Goal: Task Accomplishment & Management: Complete application form

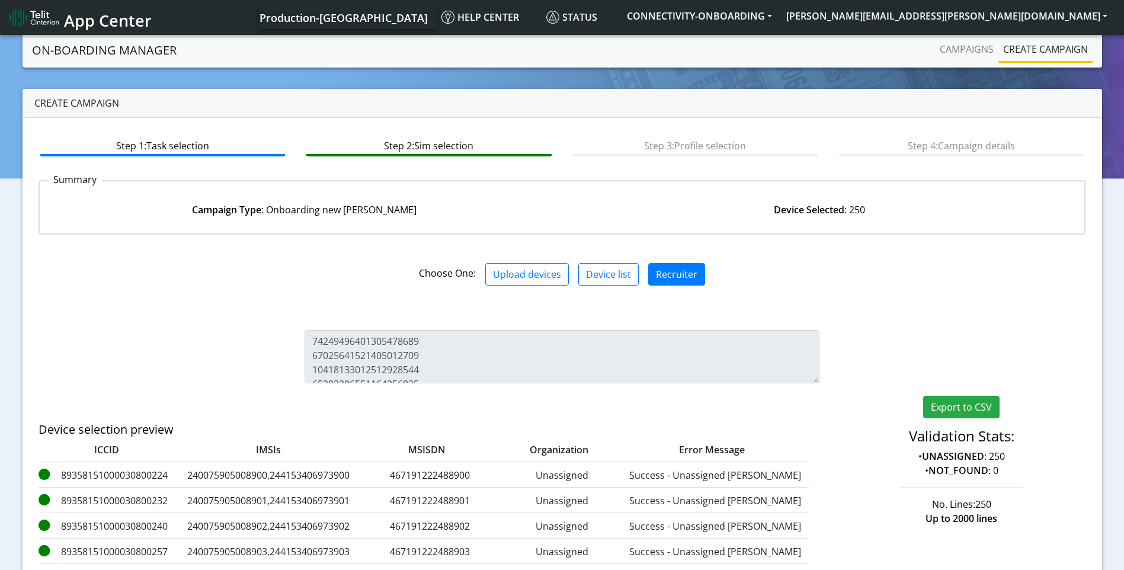
scroll to position [3521, 0]
drag, startPoint x: 947, startPoint y: 60, endPoint x: 954, endPoint y: 57, distance: 7.7
click at [948, 60] on link "Campaigns" at bounding box center [966, 49] width 63 height 24
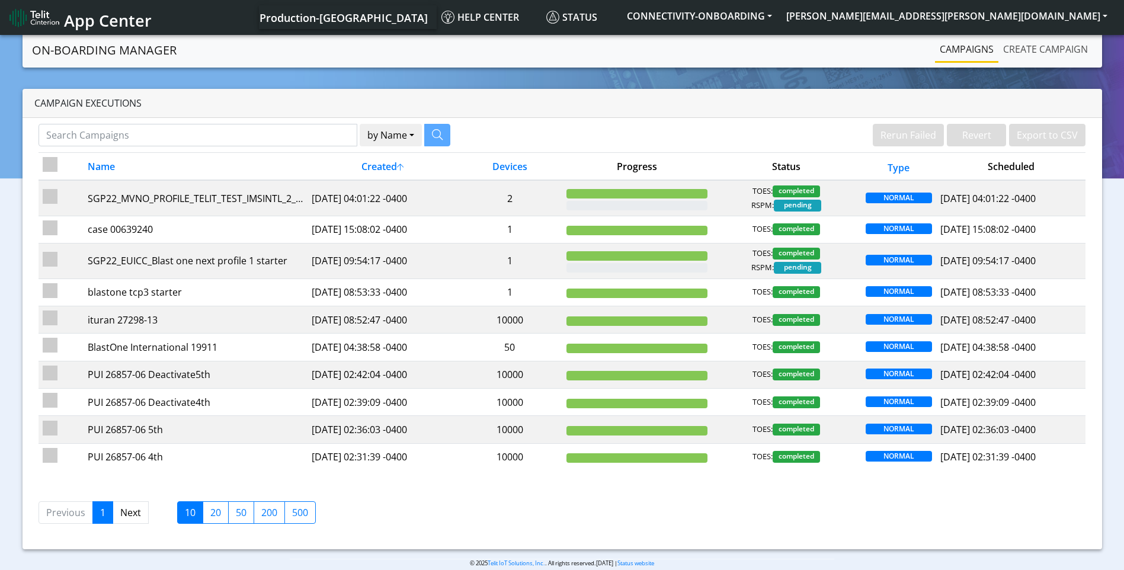
click at [1056, 52] on link "Create campaign" at bounding box center [1046, 49] width 94 height 24
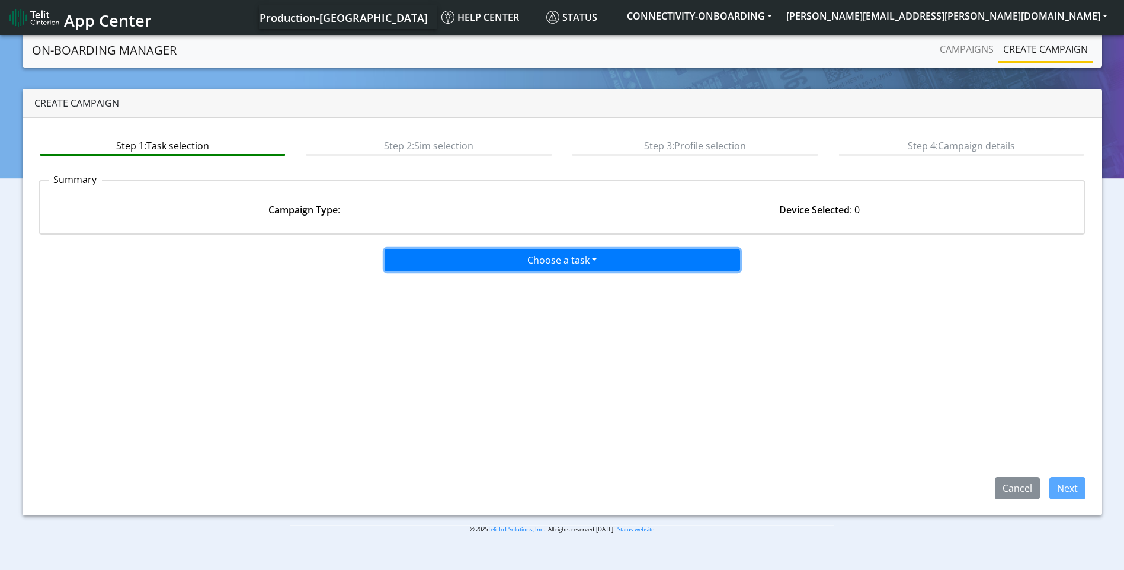
click at [568, 267] on button "Choose a task" at bounding box center [563, 260] width 356 height 23
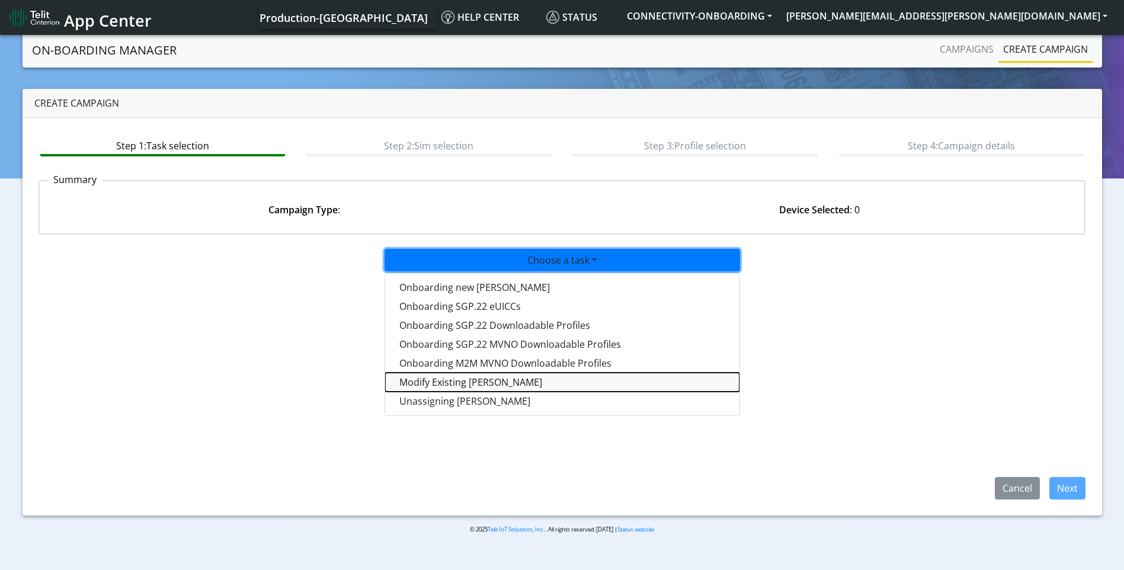
click at [487, 382] on taskiotp-dropdown "Modify Existing [PERSON_NAME]" at bounding box center [562, 382] width 354 height 19
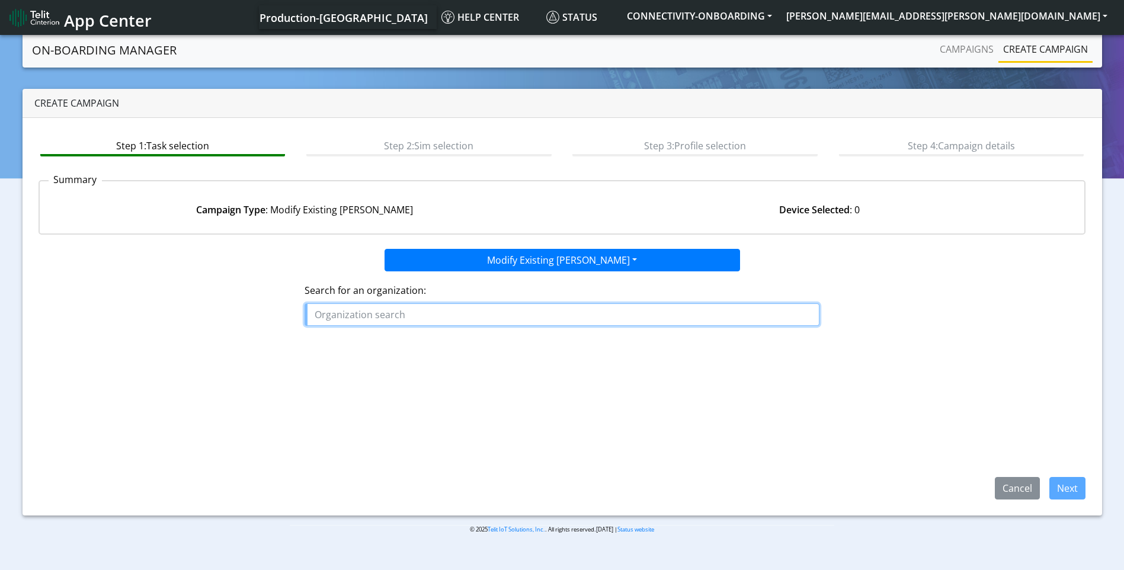
click at [348, 311] on input "text" at bounding box center [562, 314] width 515 height 23
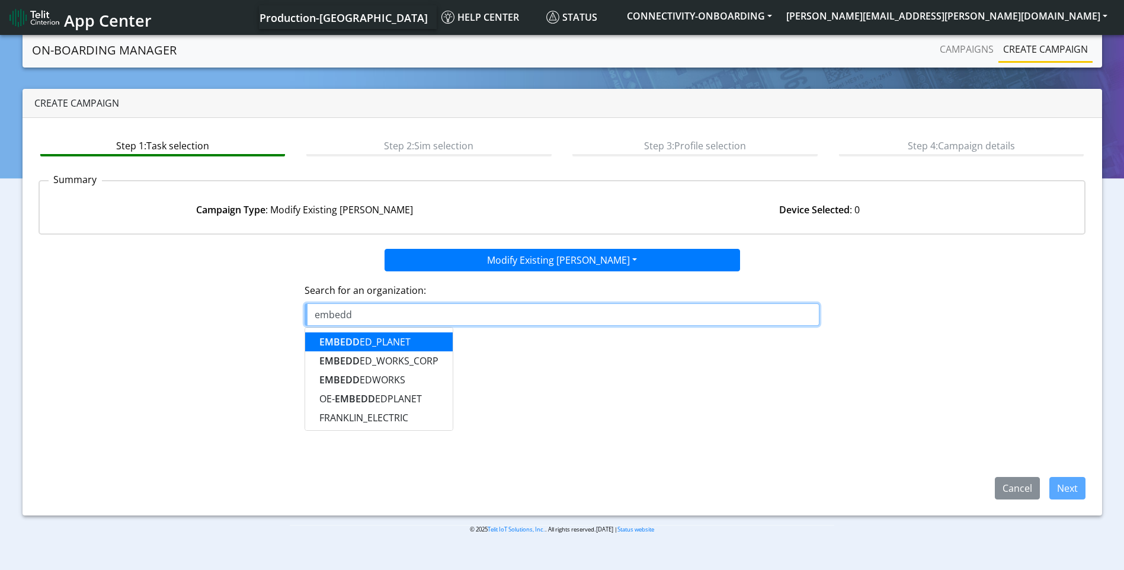
click at [412, 346] on button "EMBEDD ED_PLANET" at bounding box center [379, 341] width 148 height 19
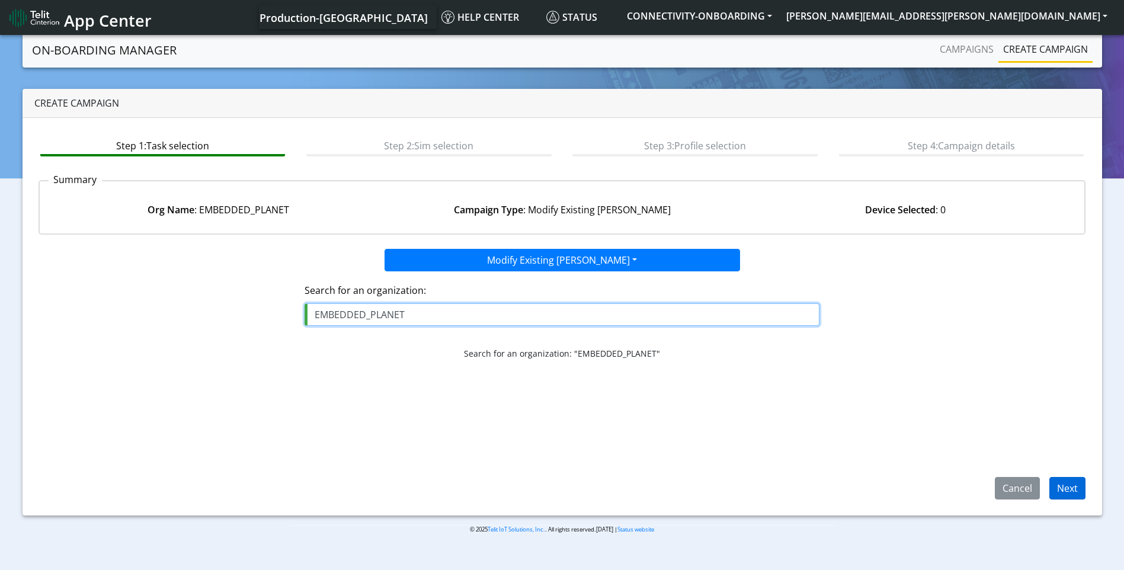
type input "EMBEDDED_PLANET"
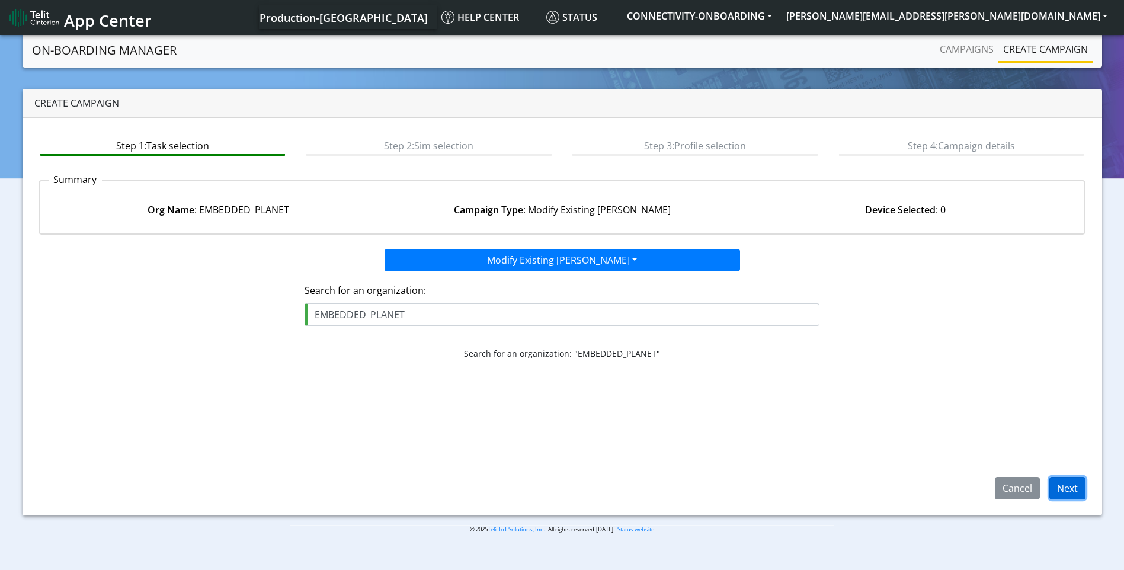
click at [1061, 492] on button "Next" at bounding box center [1068, 488] width 36 height 23
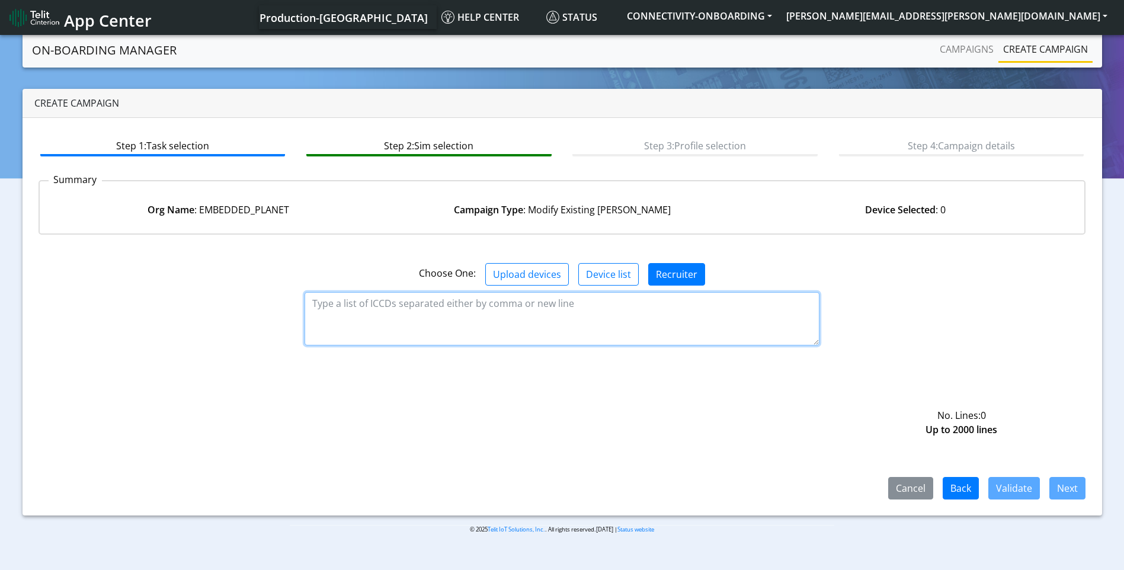
click at [443, 319] on textarea at bounding box center [562, 318] width 515 height 53
paste textarea "89358151000025898514 89358151000025898522 89358151000025898530 8935815100002589…"
type textarea "89358151000025898514 89358151000025898522 89358151000025898530 8935815100002589…"
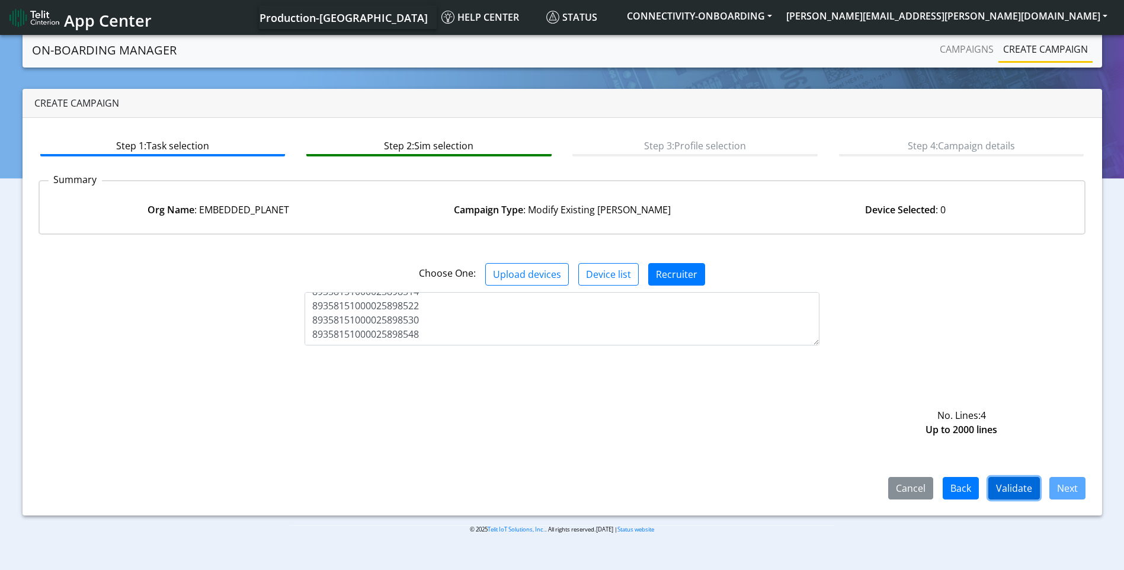
click at [1004, 491] on button "Validate" at bounding box center [1014, 488] width 52 height 23
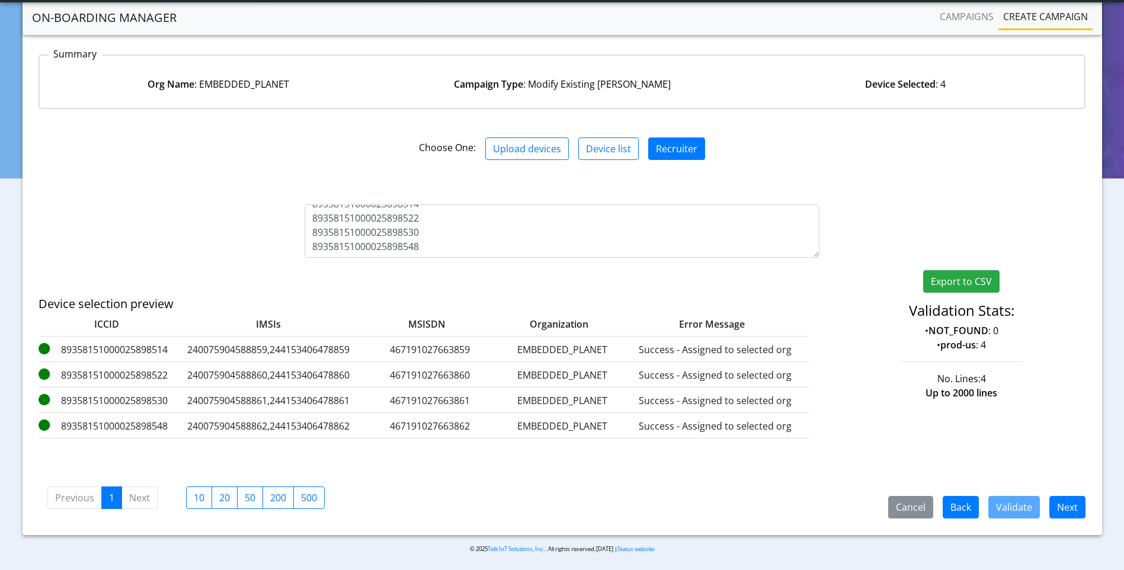
scroll to position [95, 0]
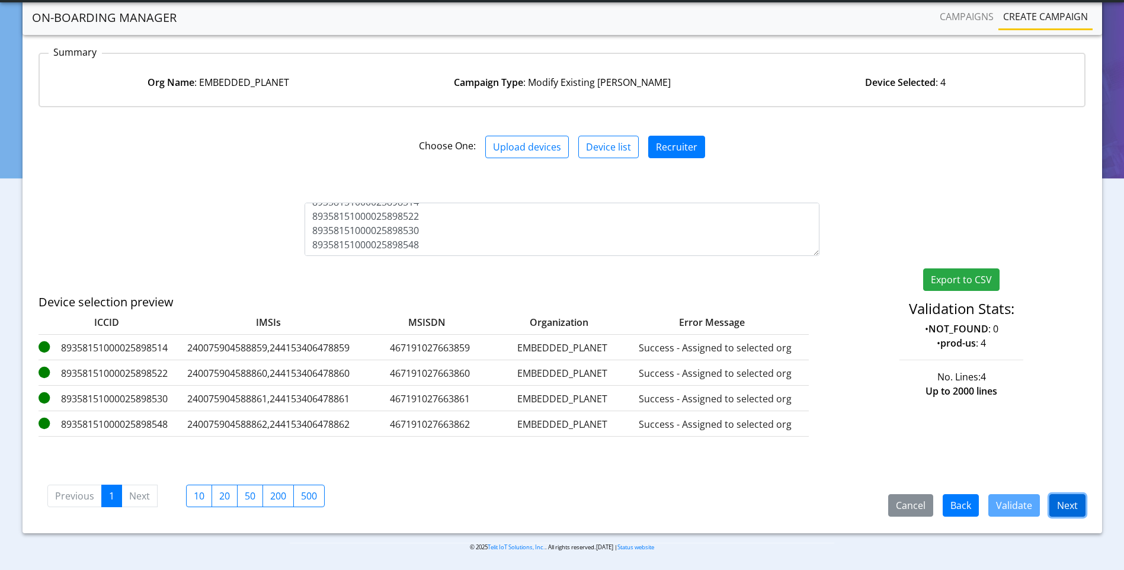
click at [1072, 500] on button "Next" at bounding box center [1068, 505] width 36 height 23
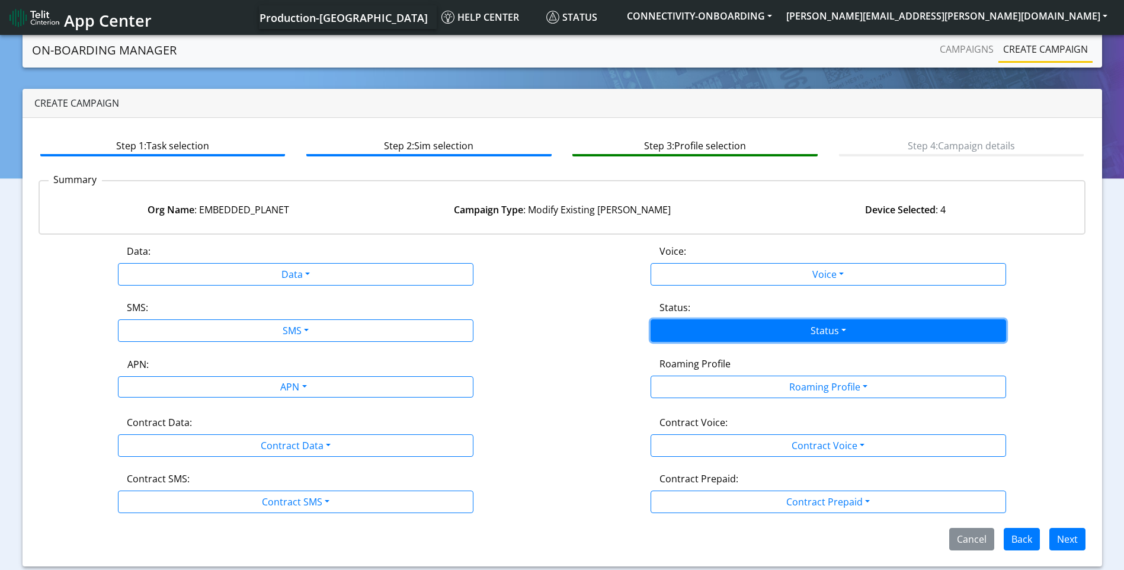
drag, startPoint x: 860, startPoint y: 328, endPoint x: 805, endPoint y: 335, distance: 55.0
click at [859, 327] on button "Status" at bounding box center [829, 330] width 356 height 23
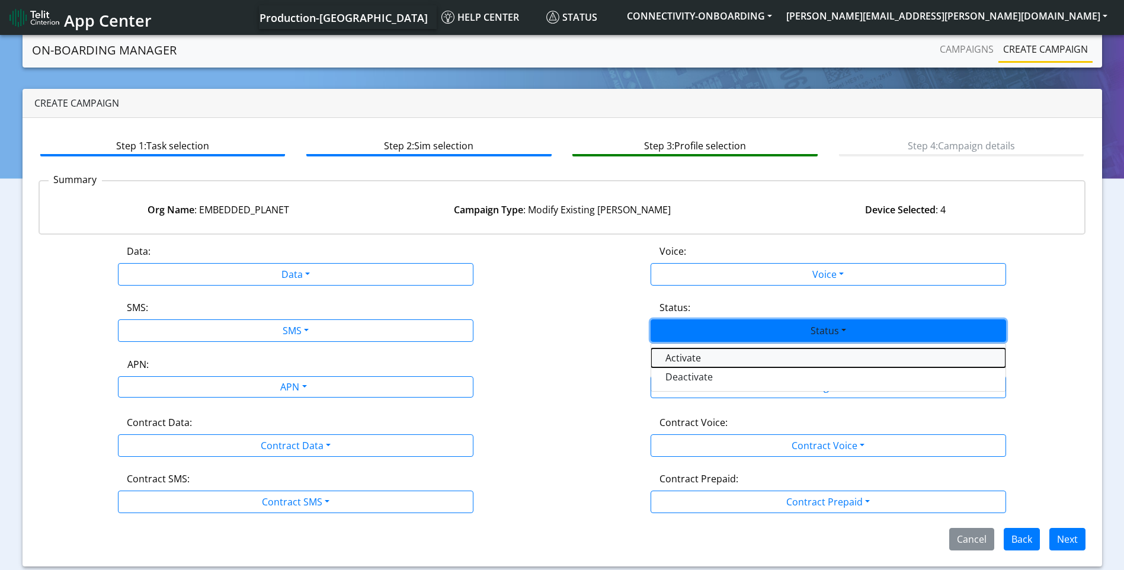
click at [735, 358] on button "Activate" at bounding box center [828, 357] width 354 height 19
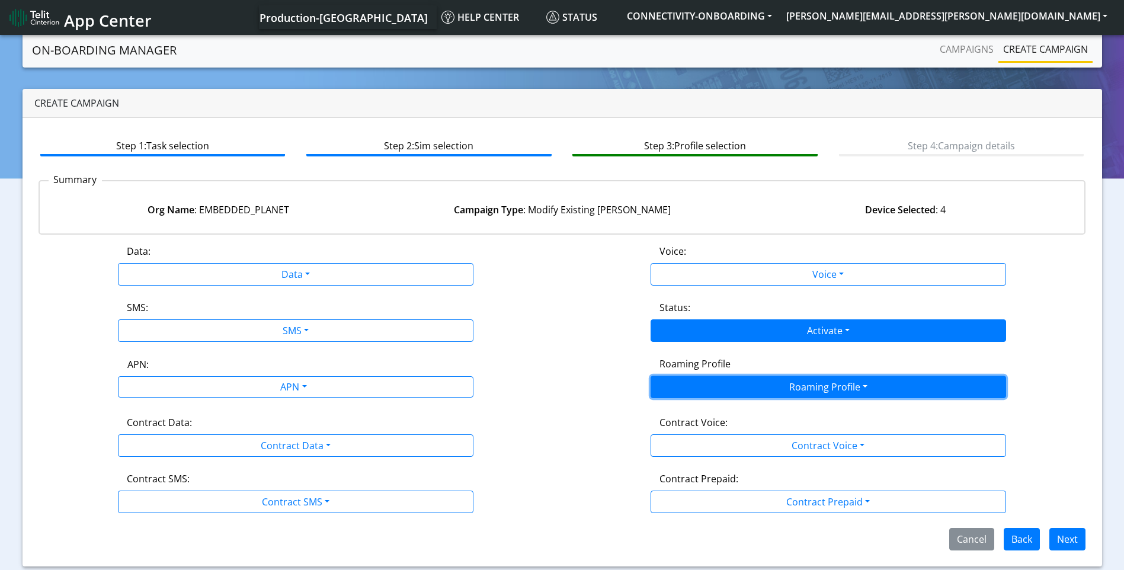
click at [812, 376] on button "Roaming Profile" at bounding box center [829, 387] width 356 height 23
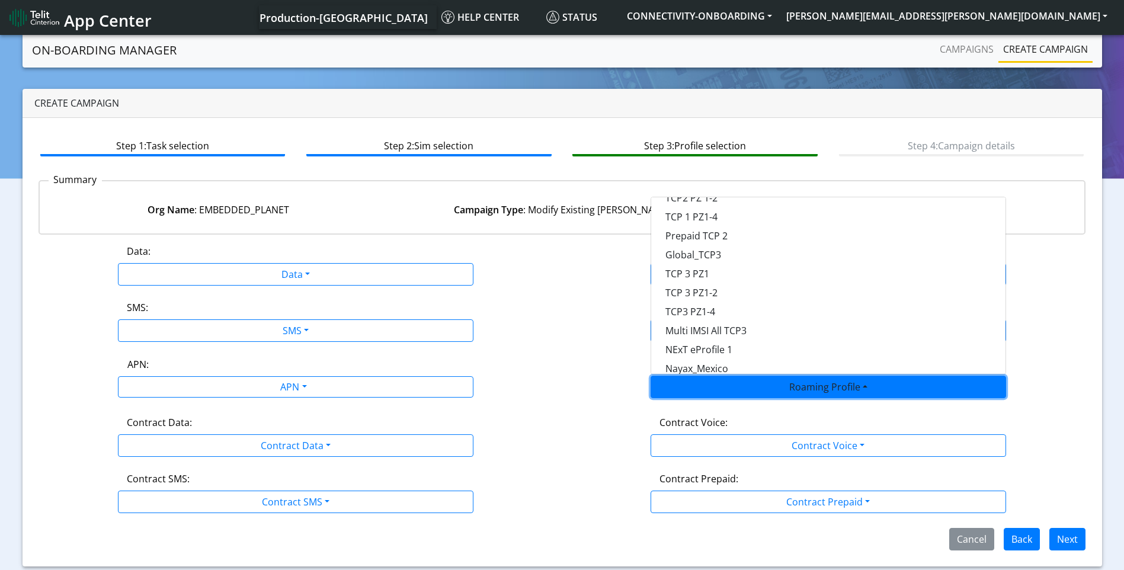
scroll to position [333, 0]
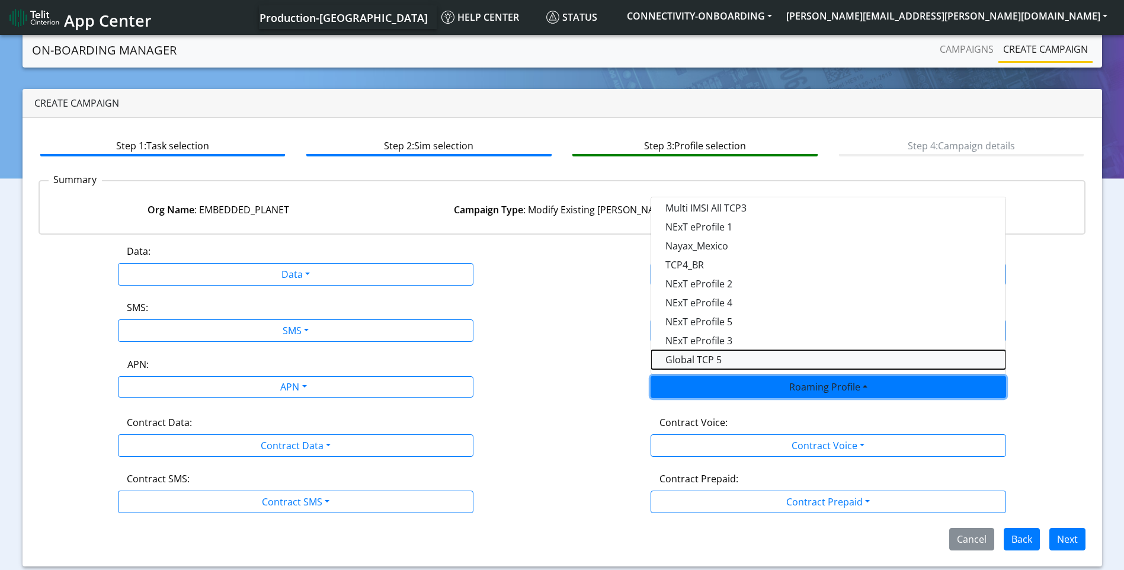
drag, startPoint x: 719, startPoint y: 362, endPoint x: 627, endPoint y: 356, distance: 92.1
click at [715, 360] on Profile-dropdown "Global TCP 5" at bounding box center [828, 359] width 354 height 19
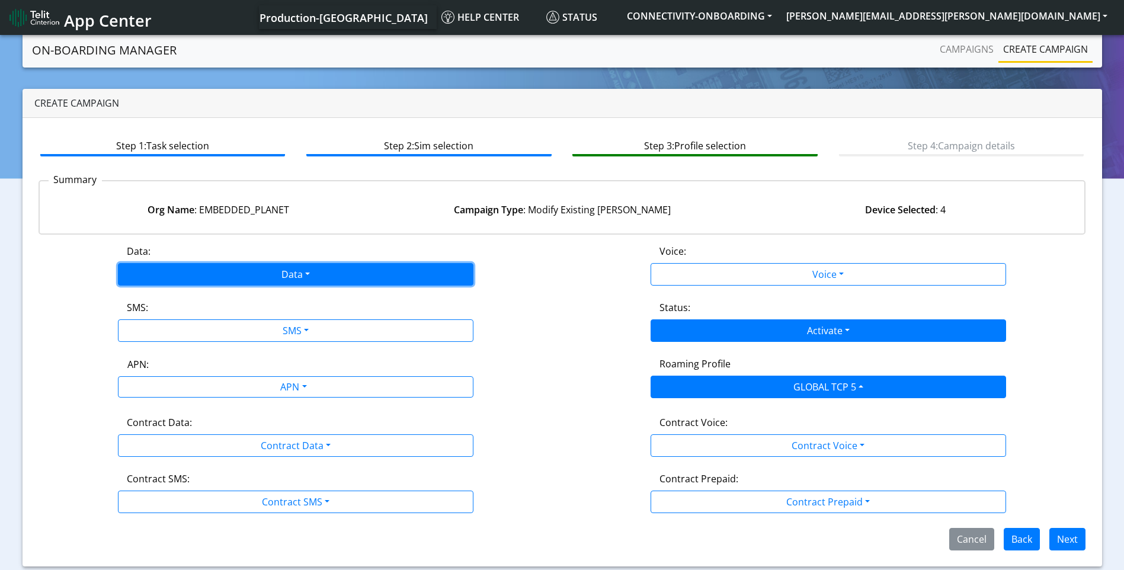
click at [324, 274] on button "Data" at bounding box center [296, 274] width 356 height 23
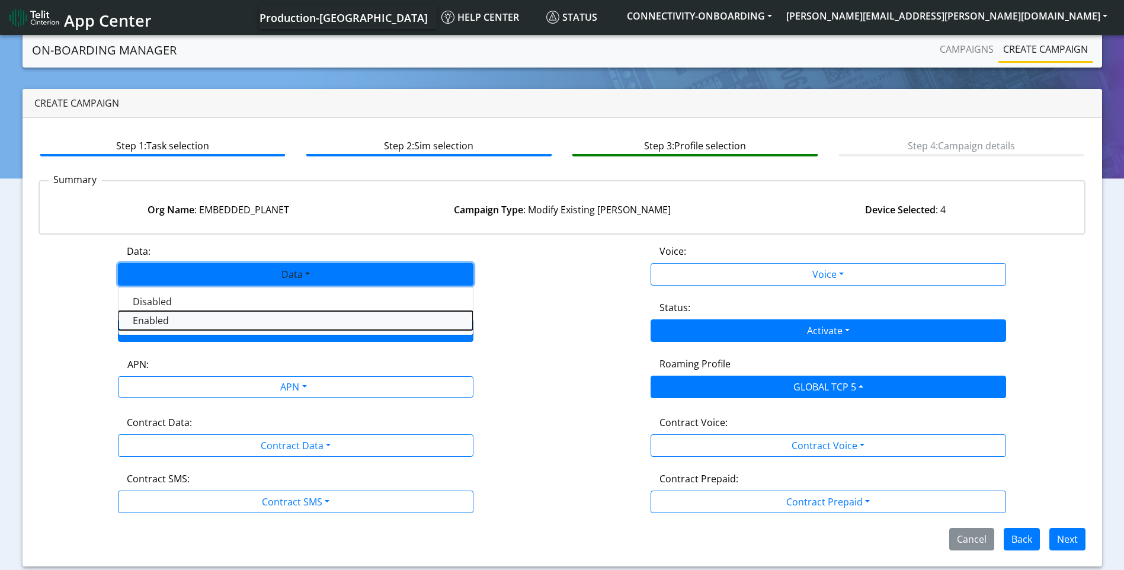
drag, startPoint x: 178, startPoint y: 324, endPoint x: 244, endPoint y: 332, distance: 65.8
click at [185, 324] on button "Enabled" at bounding box center [296, 320] width 354 height 19
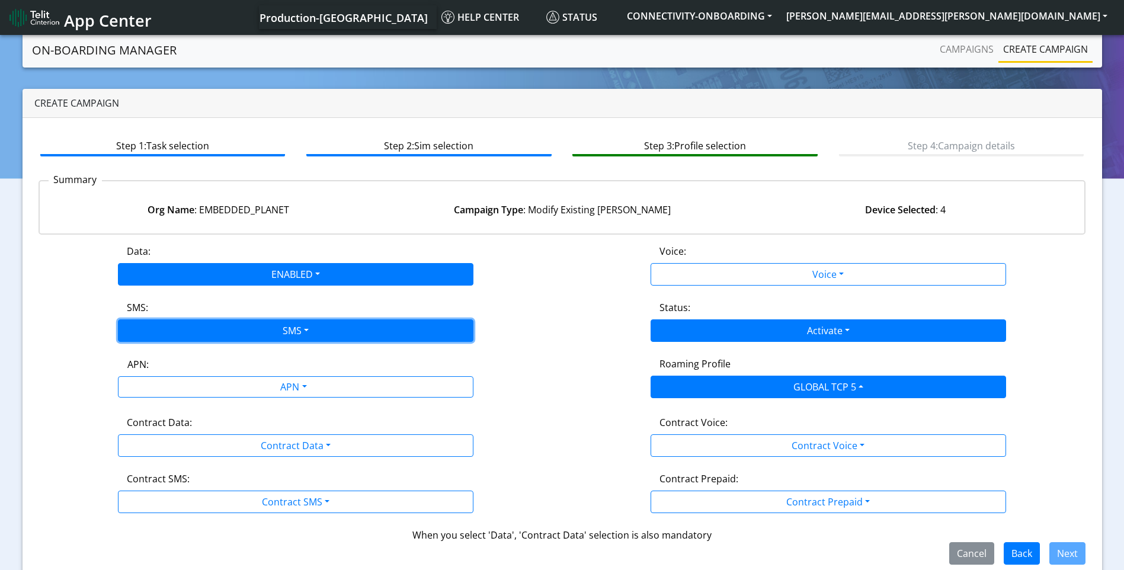
click at [272, 337] on button "SMS" at bounding box center [296, 330] width 356 height 23
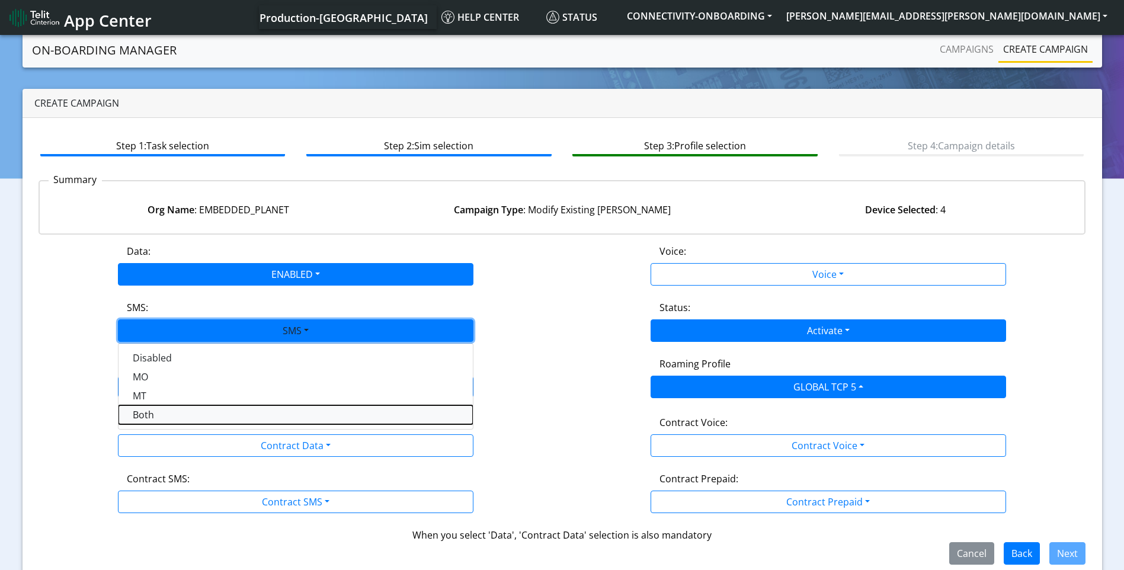
click at [179, 417] on button "Both" at bounding box center [296, 414] width 354 height 19
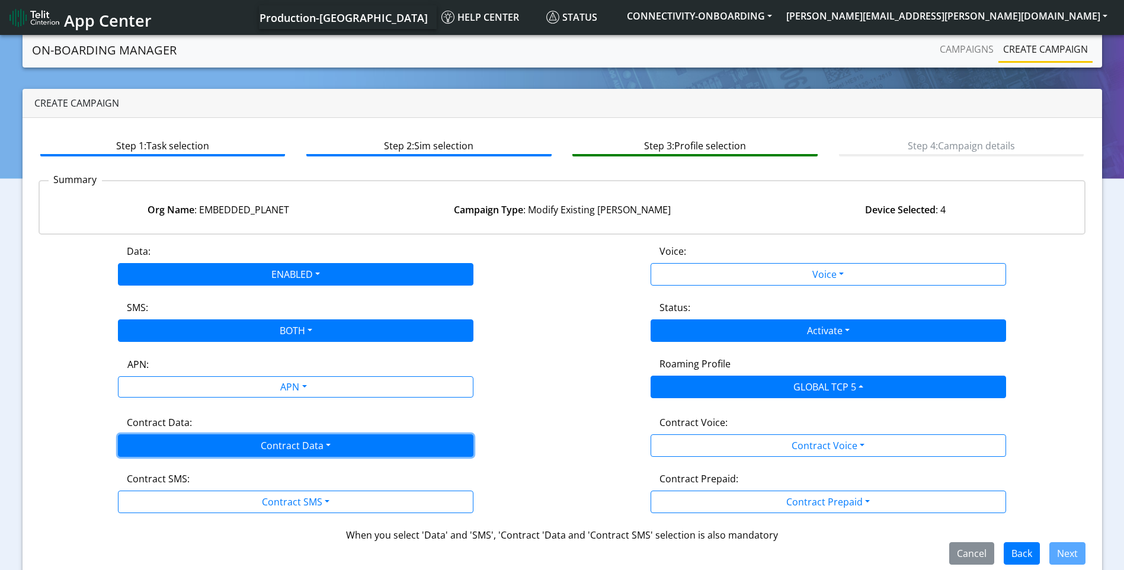
click at [321, 449] on button "Contract Data" at bounding box center [296, 445] width 356 height 23
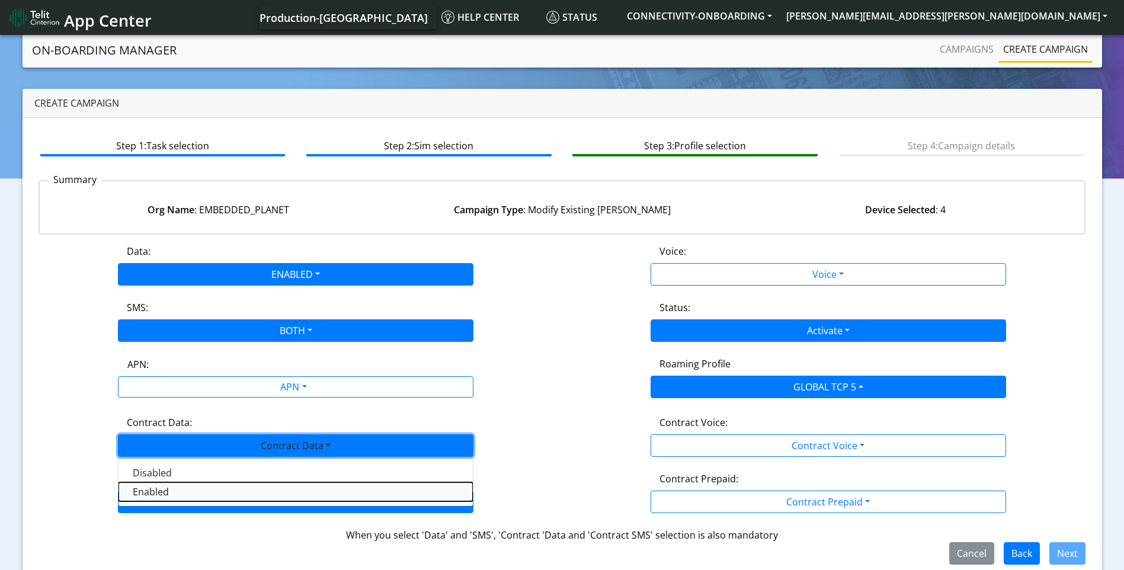
click at [207, 498] on Dataenabled-dropdown "Enabled" at bounding box center [296, 491] width 354 height 19
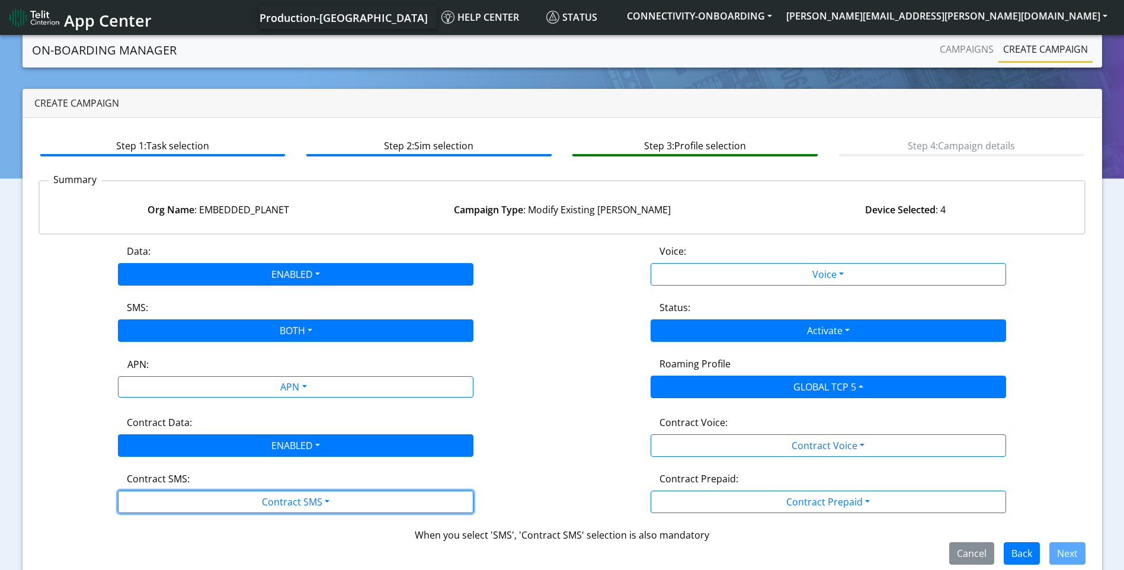
drag, startPoint x: 263, startPoint y: 508, endPoint x: 257, endPoint y: 516, distance: 9.9
click at [263, 510] on button "Contract SMS" at bounding box center [296, 502] width 356 height 23
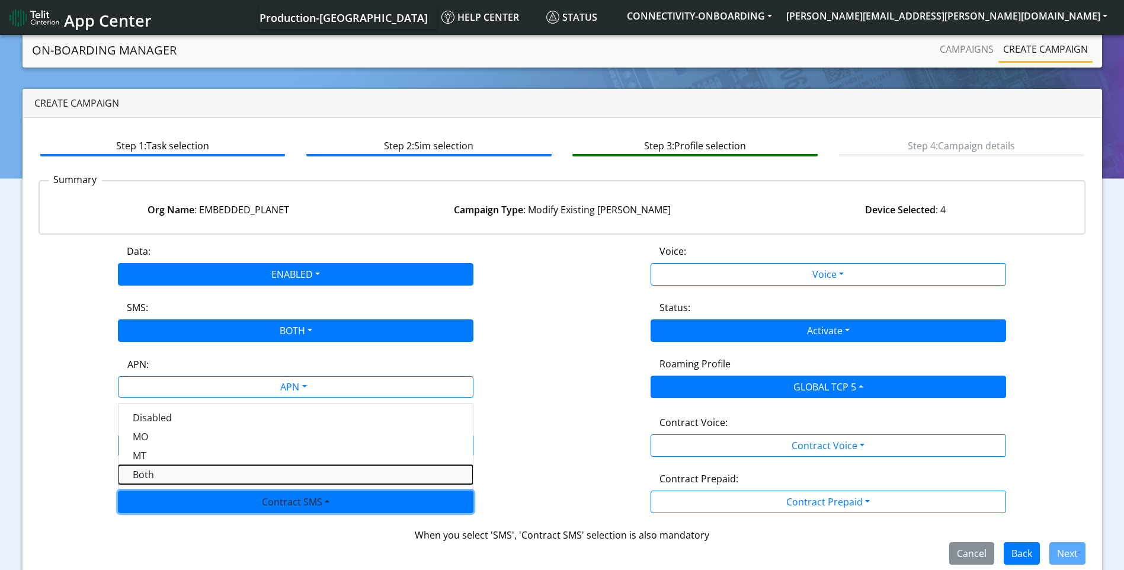
drag, startPoint x: 153, startPoint y: 472, endPoint x: 588, endPoint y: 377, distance: 445.3
click at [157, 471] on SMSboth-dropdown "Both" at bounding box center [296, 474] width 354 height 19
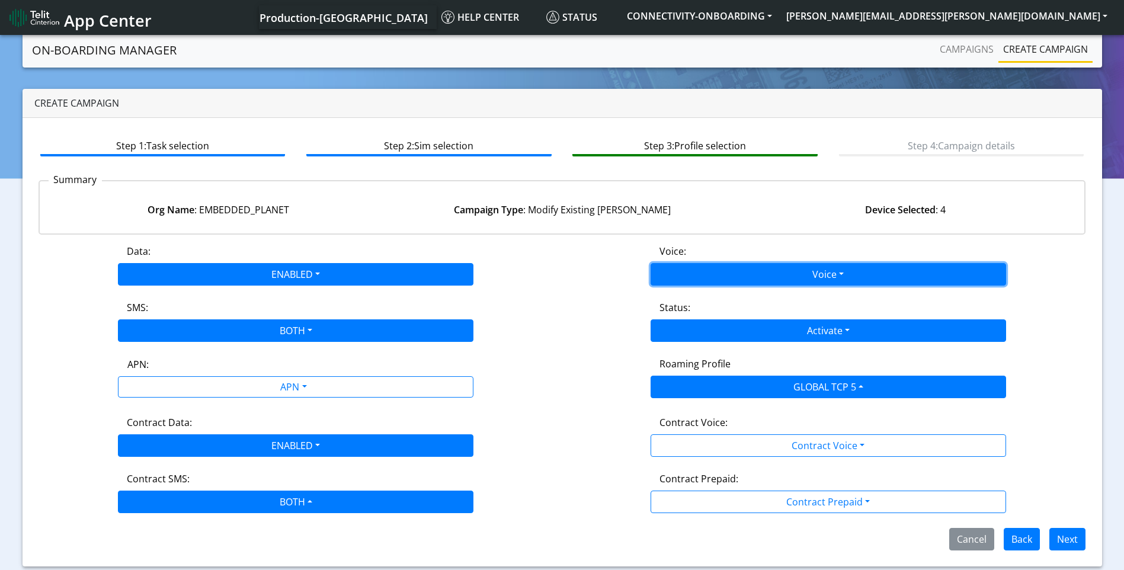
click at [753, 272] on button "Voice" at bounding box center [829, 274] width 356 height 23
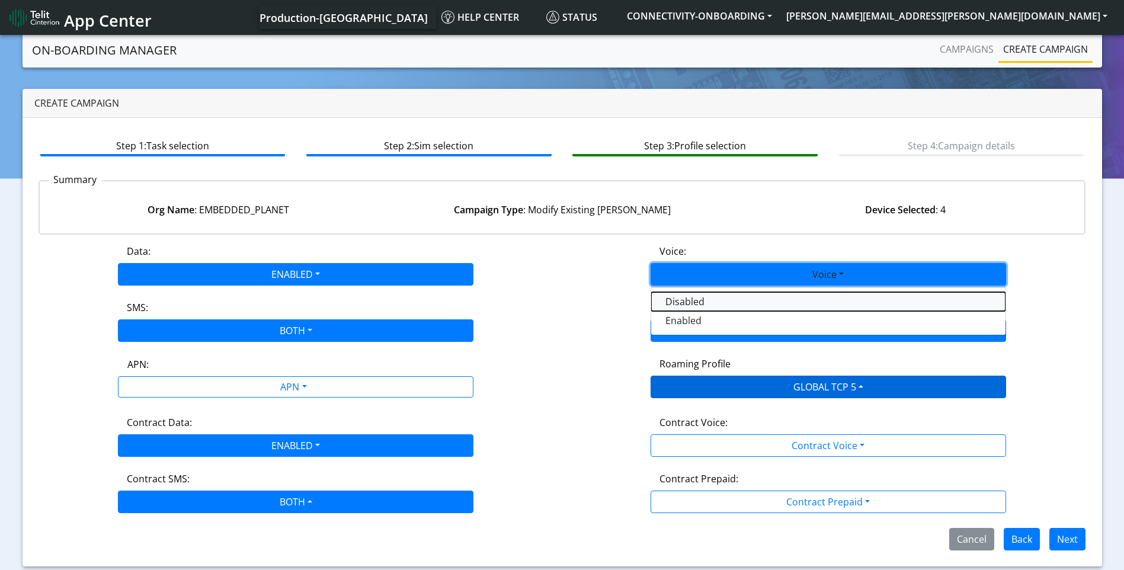
drag, startPoint x: 678, startPoint y: 304, endPoint x: 789, endPoint y: 396, distance: 144.8
click at [679, 304] on button "Disabled" at bounding box center [828, 301] width 354 height 19
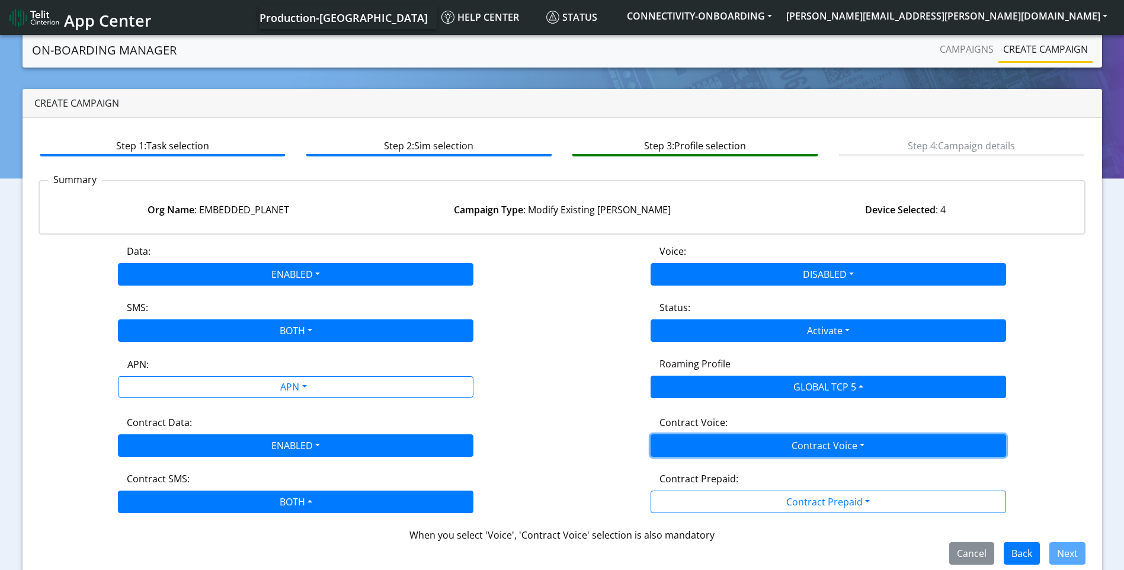
click at [817, 444] on button "Contract Voice" at bounding box center [829, 445] width 356 height 23
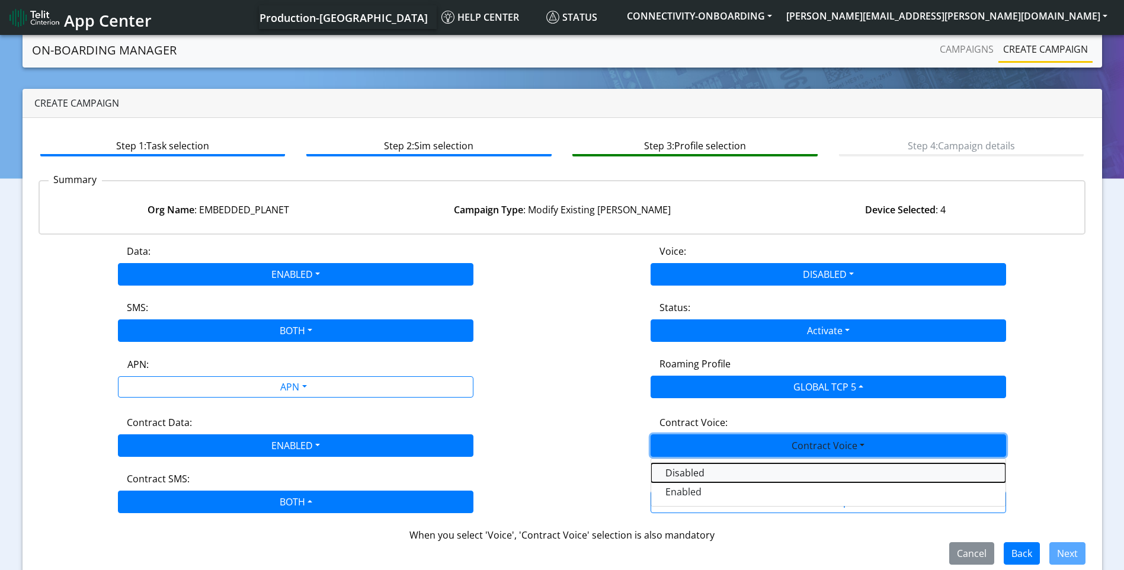
click at [705, 472] on Voicedisabled-dropdown "Disabled" at bounding box center [828, 472] width 354 height 19
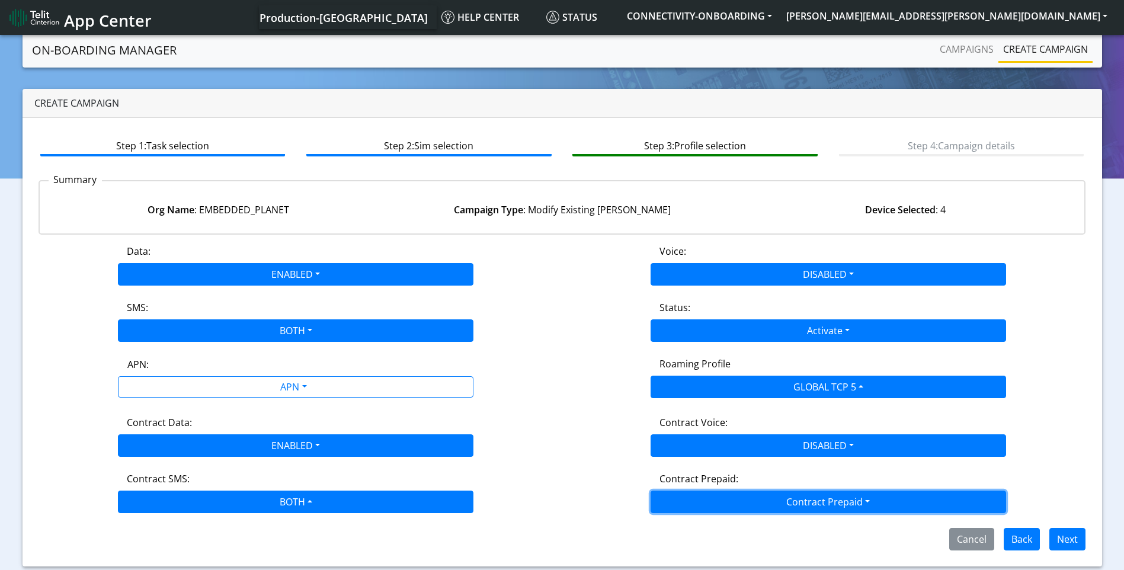
click at [777, 495] on button "Contract Prepaid" at bounding box center [829, 502] width 356 height 23
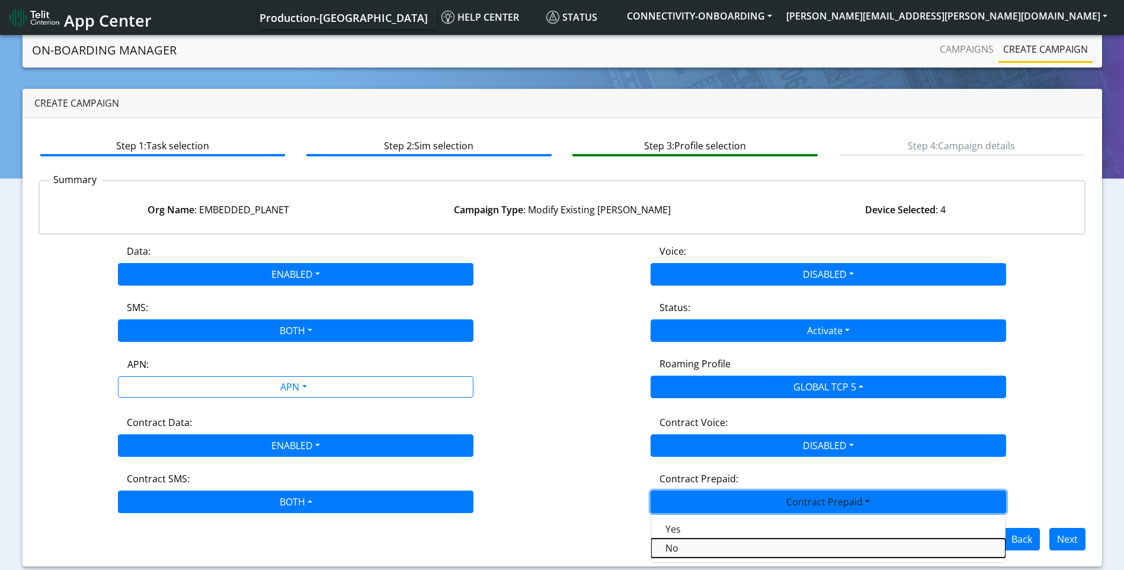
click at [697, 547] on Prepaidnotprepaid-dropdown "No" at bounding box center [828, 548] width 354 height 19
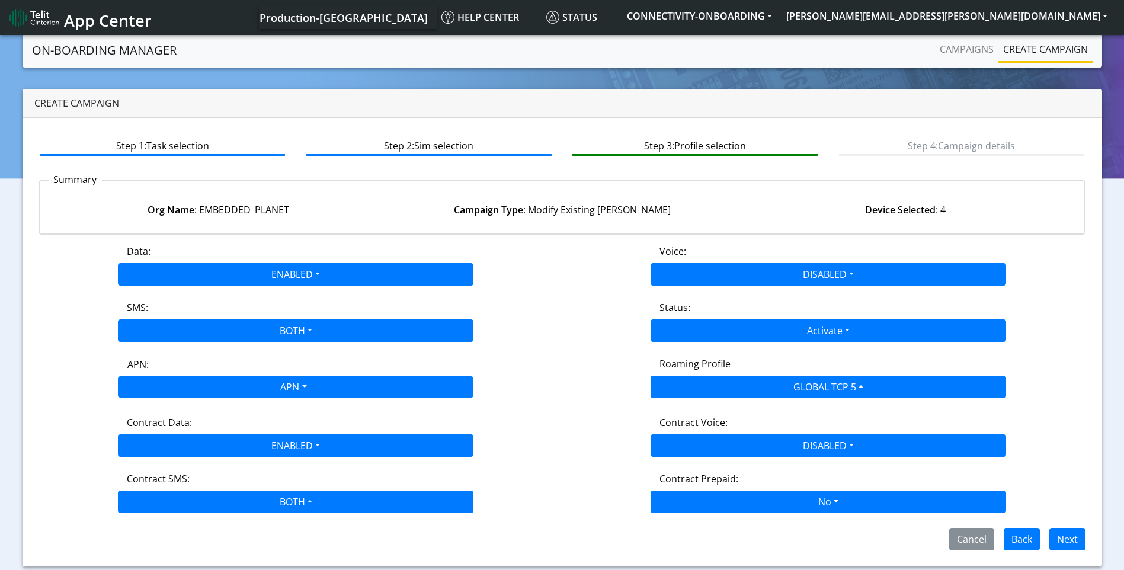
click at [299, 389] on div "APN" at bounding box center [293, 388] width 376 height 23
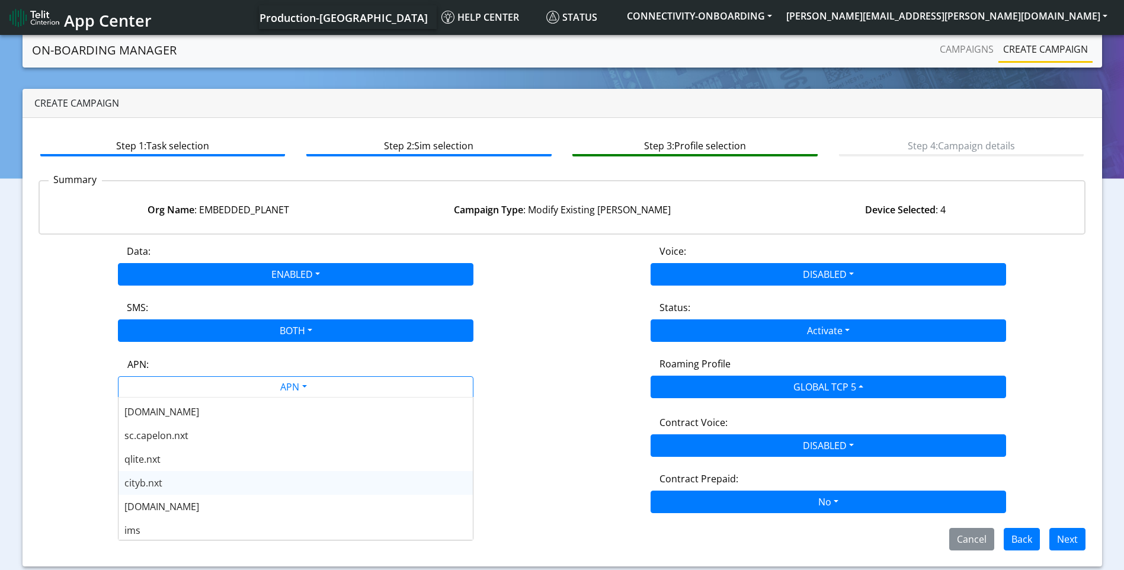
scroll to position [296, 0]
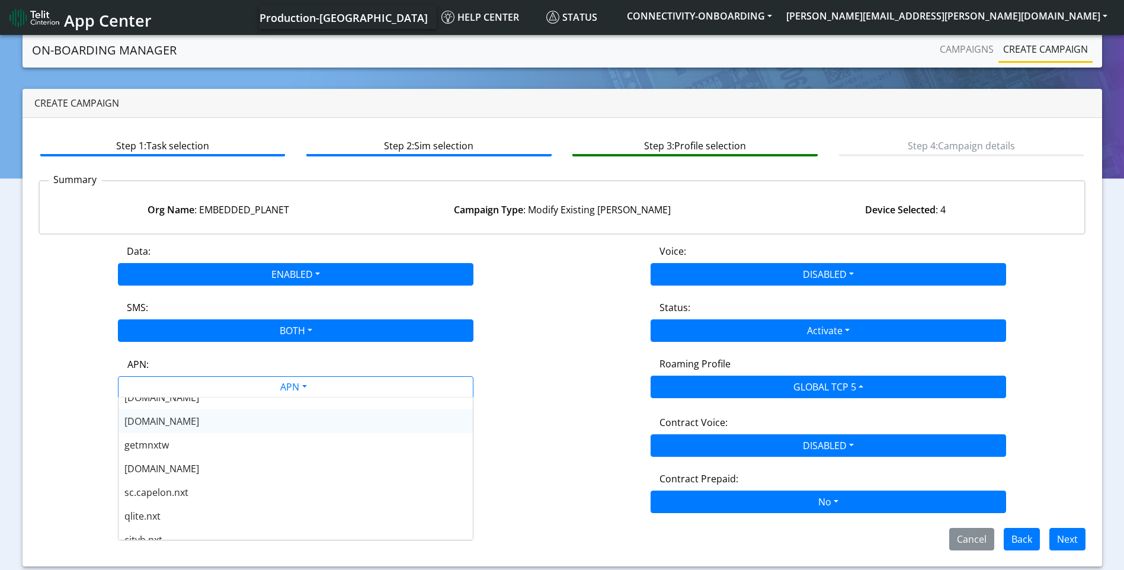
drag, startPoint x: 197, startPoint y: 427, endPoint x: 331, endPoint y: 433, distance: 134.7
click at [197, 427] on div "[DOMAIN_NAME]" at bounding box center [296, 421] width 354 height 24
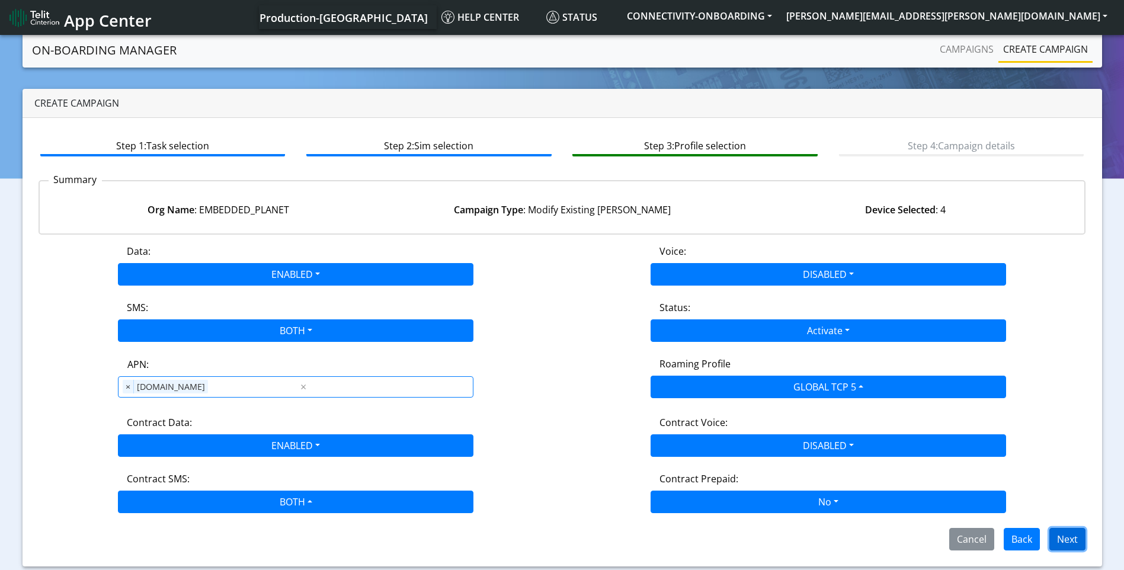
click at [1079, 540] on button "Next" at bounding box center [1068, 539] width 36 height 23
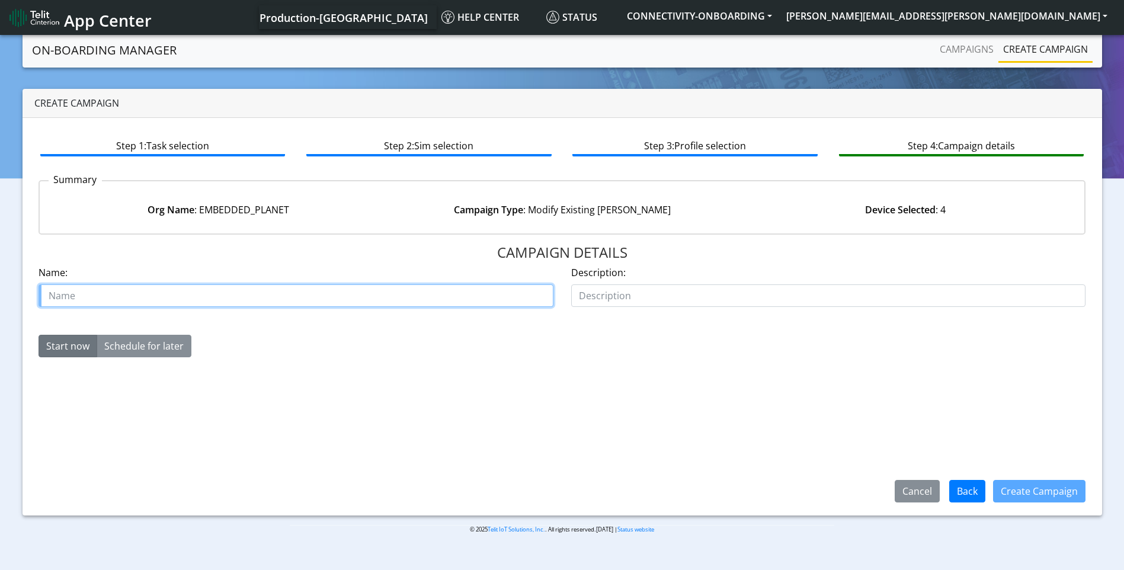
click at [93, 295] on input "text" at bounding box center [296, 295] width 515 height 23
type input "4 reactivate embedded planet tcp5 starter"
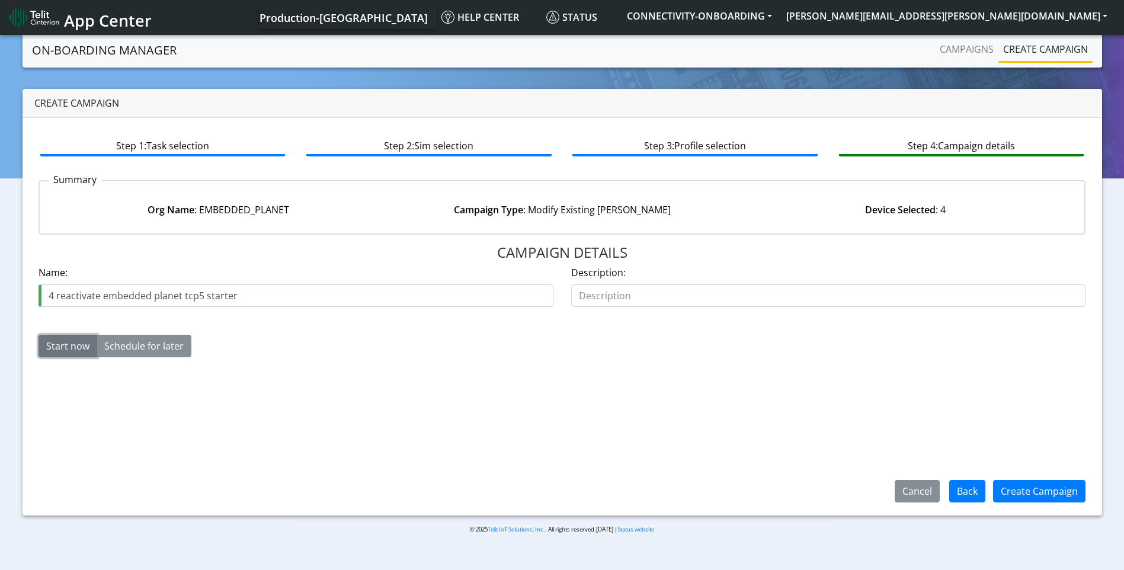
click at [73, 341] on button "Start now" at bounding box center [68, 346] width 59 height 23
click at [1050, 487] on button "Create Campaign" at bounding box center [1039, 491] width 92 height 23
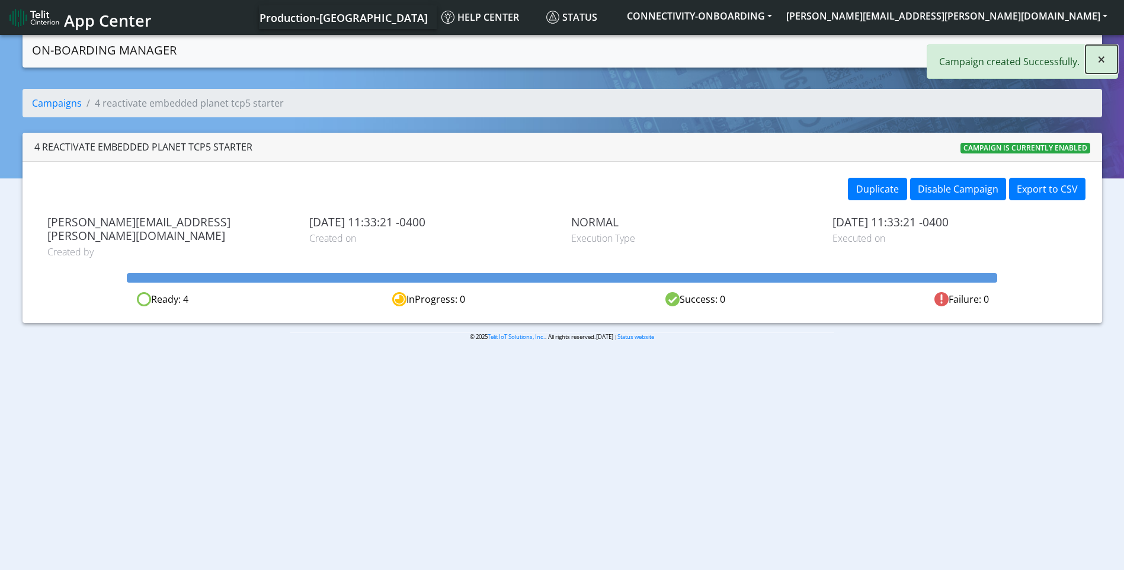
click at [1106, 60] on button "×" at bounding box center [1102, 59] width 32 height 28
click at [1061, 41] on link "Create campaign" at bounding box center [1046, 49] width 94 height 24
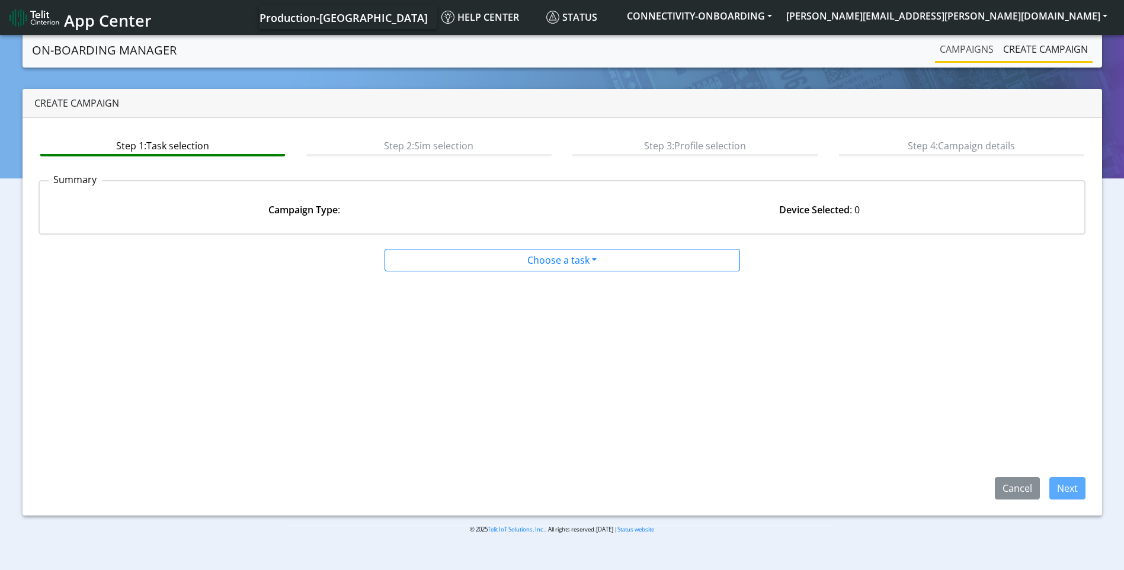
click at [959, 41] on link "Campaigns" at bounding box center [966, 49] width 63 height 24
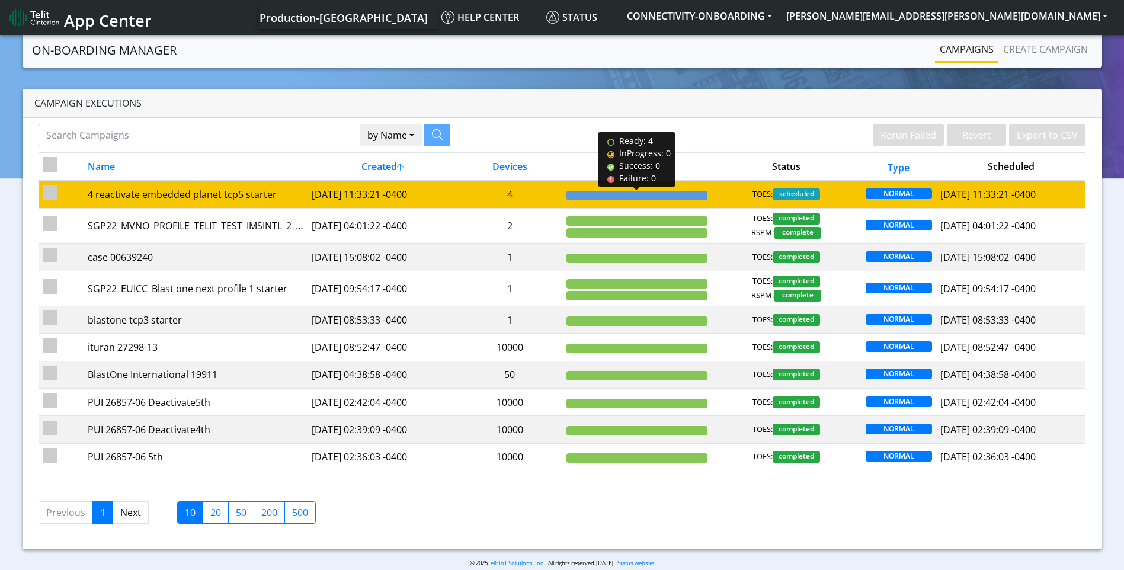
click at [600, 197] on div at bounding box center [637, 195] width 141 height 9
